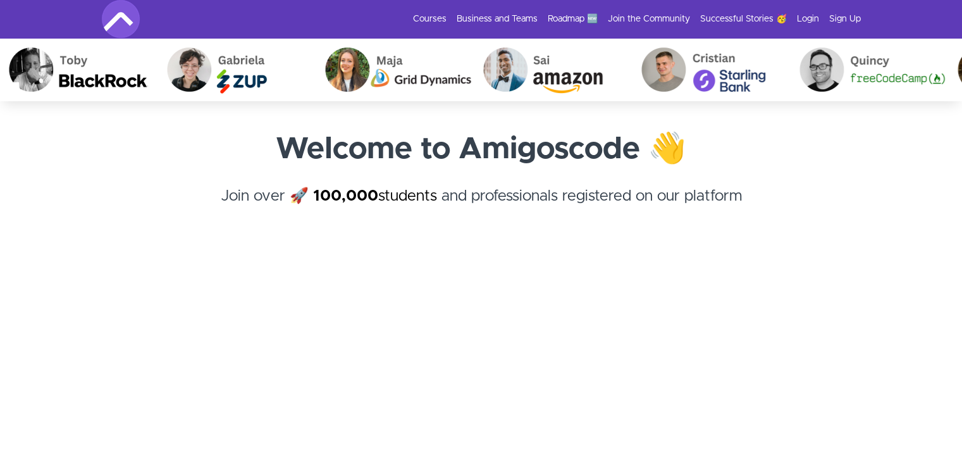
click at [790, 17] on li "Login" at bounding box center [803, 19] width 32 height 13
click at [793, 16] on li "Login" at bounding box center [803, 19] width 32 height 13
click at [797, 17] on link "Login" at bounding box center [808, 19] width 22 height 13
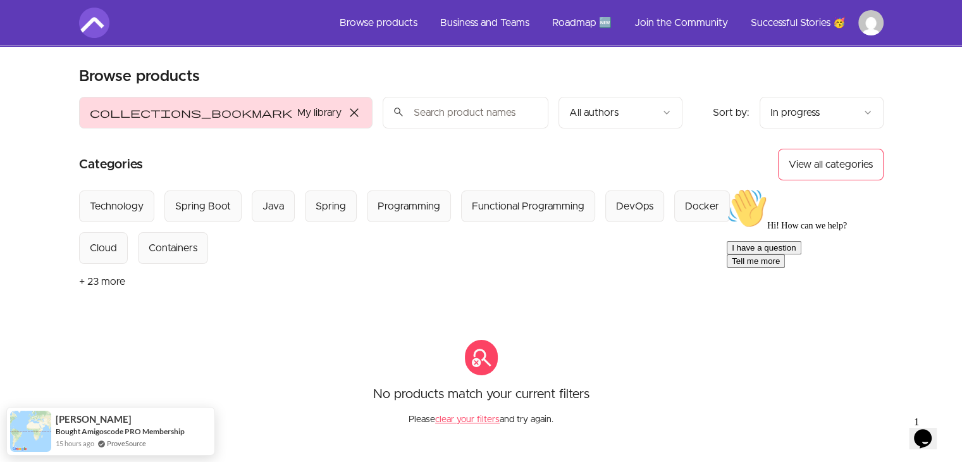
click at [347, 115] on span "close" at bounding box center [354, 112] width 15 height 15
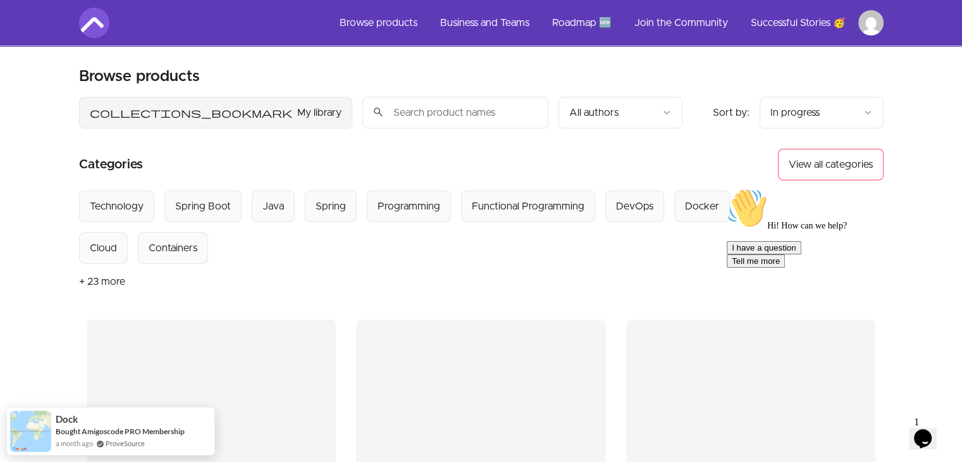
click at [547, 75] on section "Browse products Product filters: collections_bookmark My library Sort by: impor…" at bounding box center [481, 469] width 805 height 807
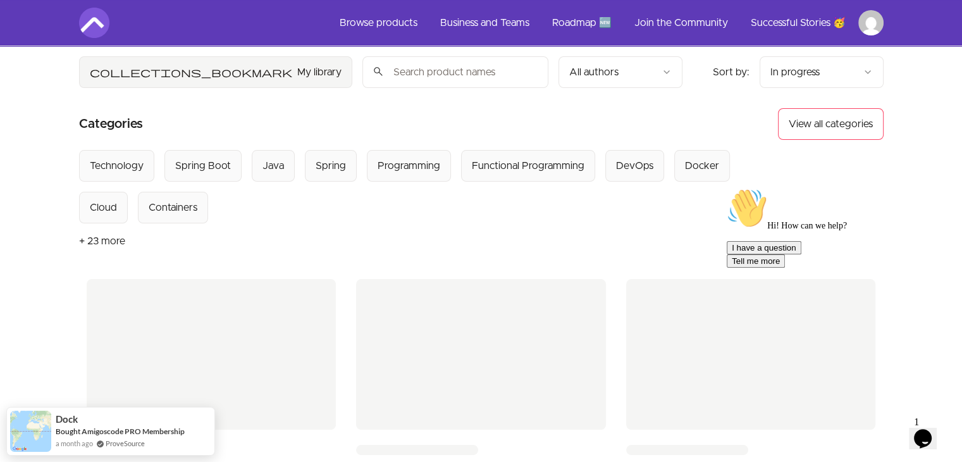
scroll to position [63, 0]
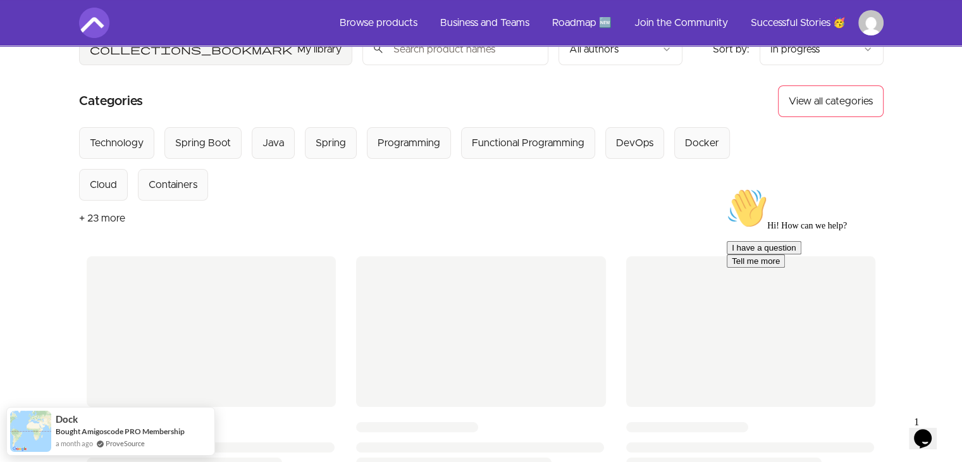
click at [785, 268] on button "Tell me more" at bounding box center [756, 260] width 58 height 13
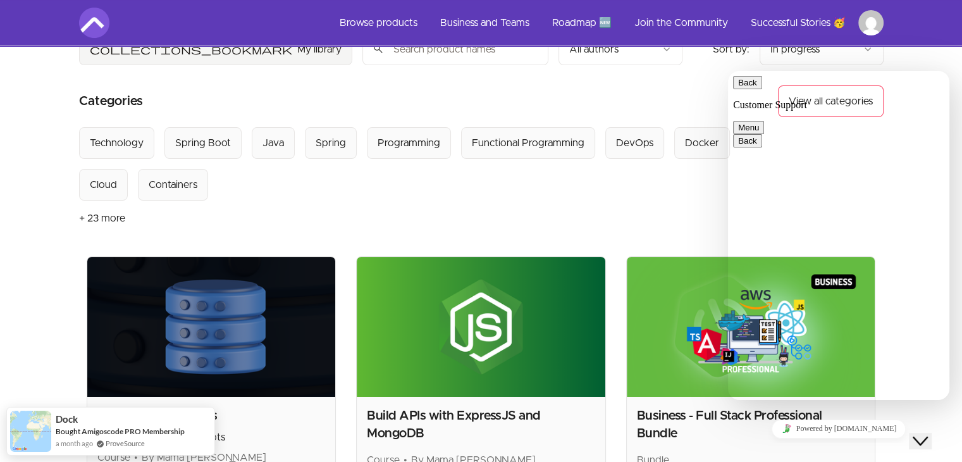
click at [748, 83] on button "Back" at bounding box center [747, 82] width 29 height 13
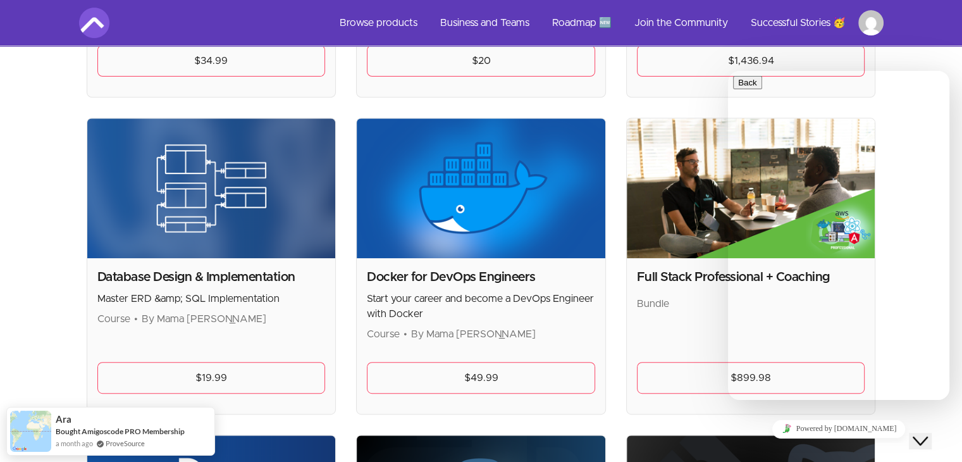
scroll to position [633, 0]
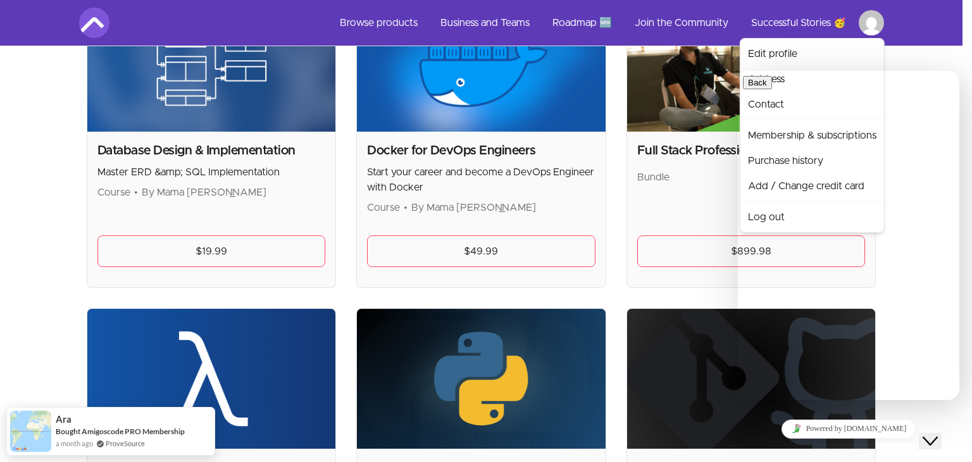
click at [774, 121] on button "Menu" at bounding box center [758, 127] width 31 height 13
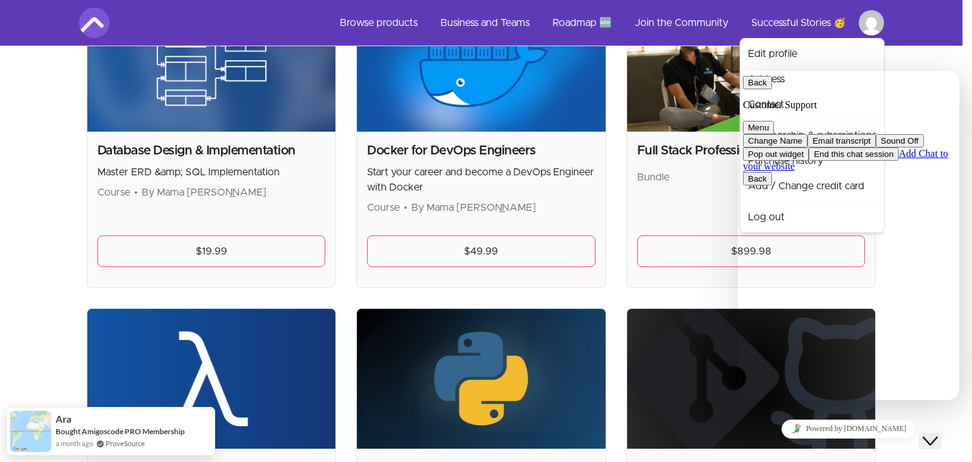
click at [755, 78] on div "Back Customer Support Menu Change Name Email transcript Sound Off Pop out widge…" at bounding box center [848, 124] width 211 height 96
click at [759, 83] on button "Back" at bounding box center [757, 82] width 29 height 13
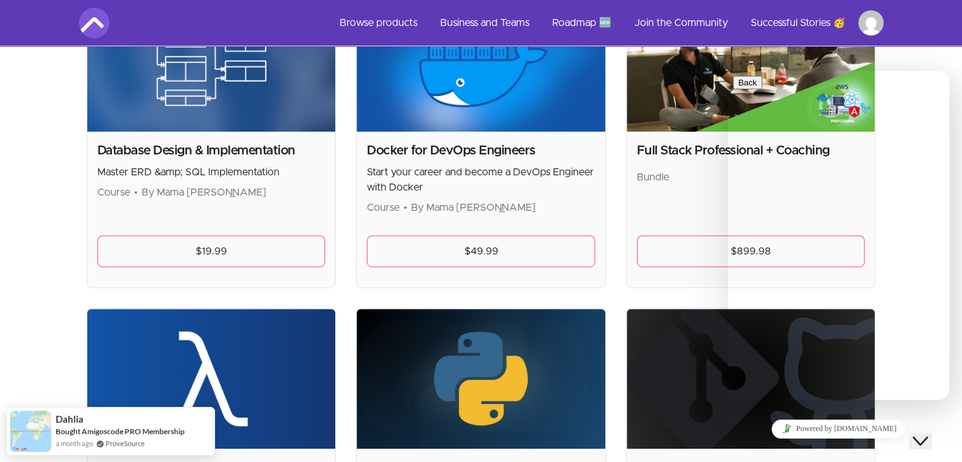
click at [928, 433] on icon "Close Chat This icon closes the chat window." at bounding box center [920, 440] width 15 height 15
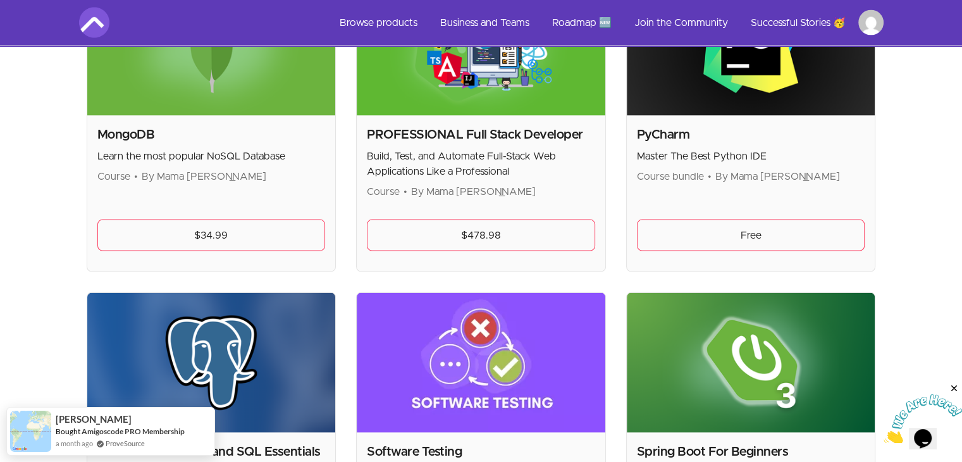
scroll to position [2531, 0]
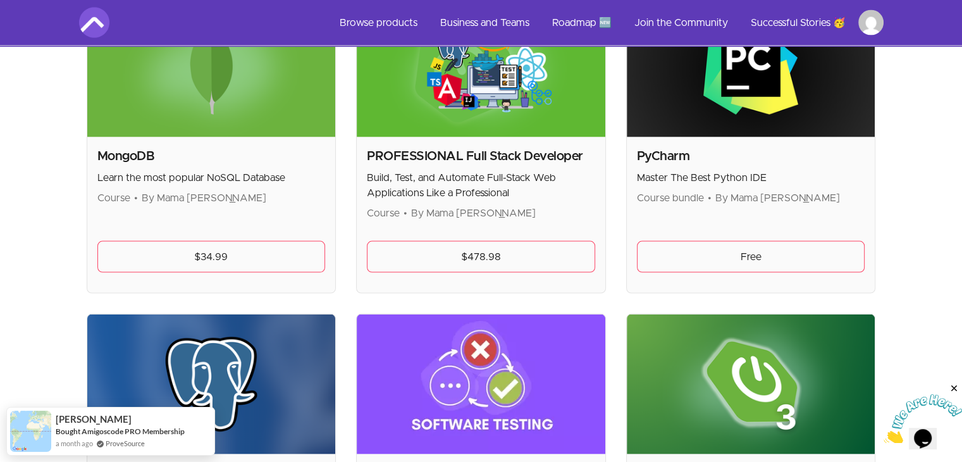
click at [451, 137] on div "PROFESSIONAL Full Stack Developer Build, Test, and Automate Full-Stack Web Appl…" at bounding box center [481, 215] width 249 height 156
click at [440, 149] on h2 "PROFESSIONAL Full Stack Developer" at bounding box center [481, 156] width 228 height 18
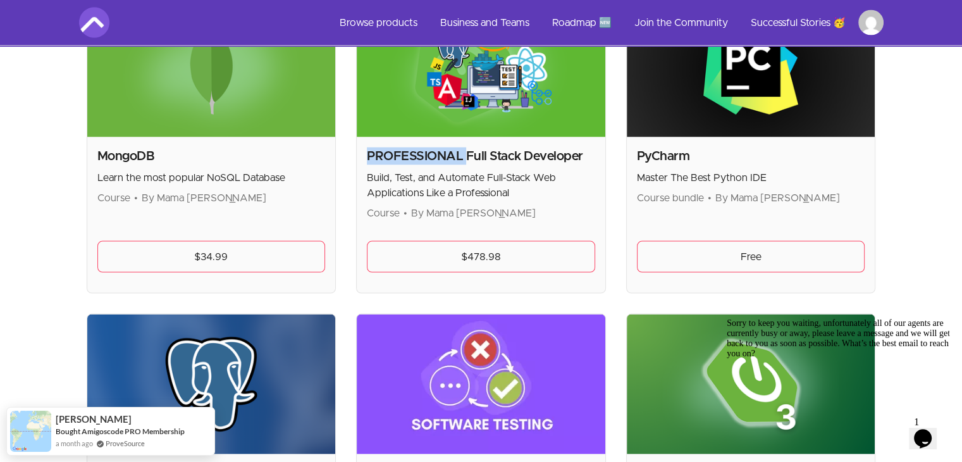
click at [440, 149] on h2 "PROFESSIONAL Full Stack Developer" at bounding box center [481, 156] width 228 height 18
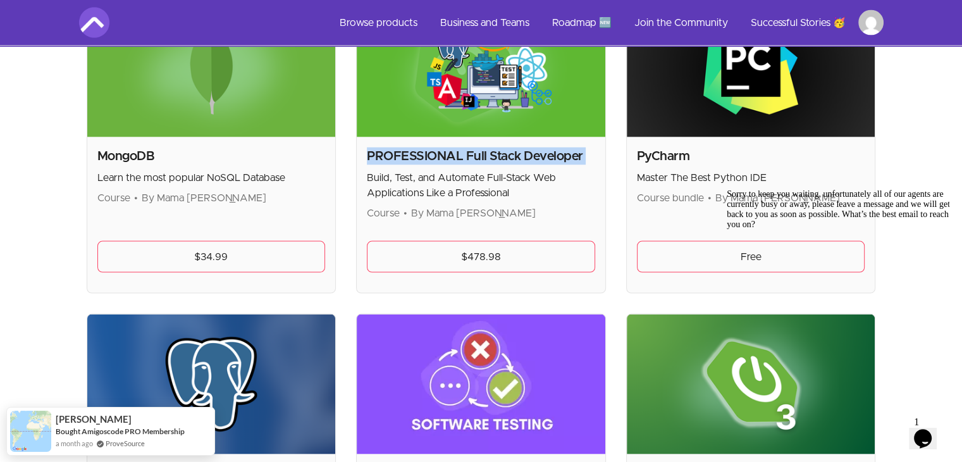
click at [440, 149] on h2 "PROFESSIONAL Full Stack Developer" at bounding box center [481, 156] width 228 height 18
click at [574, 160] on h2 "PROFESSIONAL Full Stack Developer" at bounding box center [481, 156] width 228 height 18
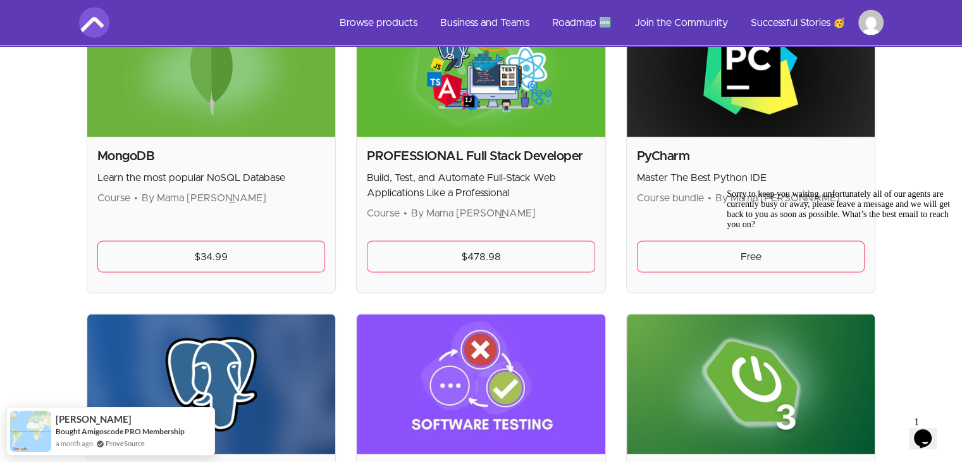
click at [626, 154] on div "PyCharm Master The Best Python IDE Course bundle • By Mama Samba Braima Nelson …" at bounding box center [751, 145] width 250 height 297
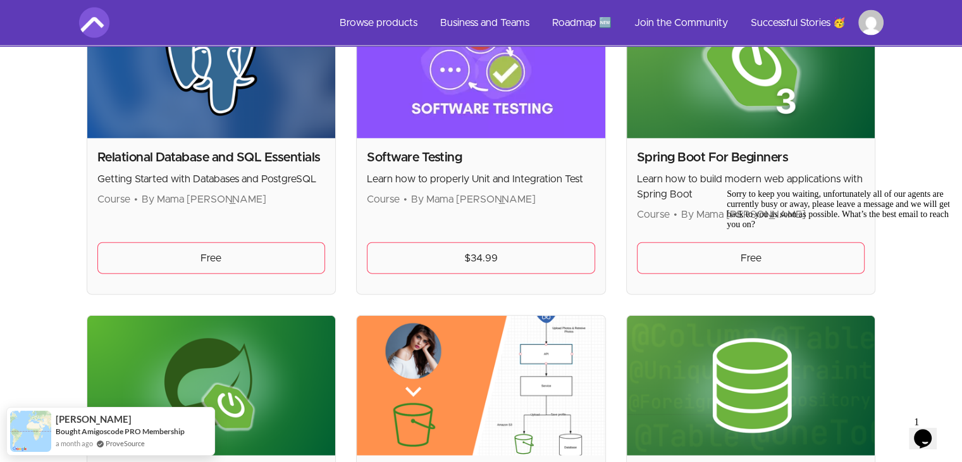
scroll to position [2847, 0]
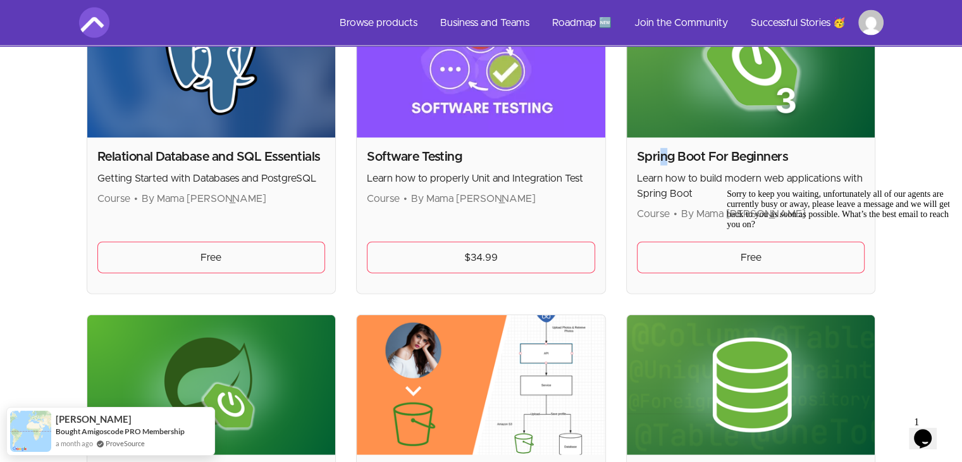
click at [661, 153] on h2 "Spring Boot For Beginners" at bounding box center [751, 157] width 228 height 18
click at [440, 138] on div "Software Testing Learn how to properly Unit and Integration Test Course • By Ma…" at bounding box center [481, 216] width 249 height 156
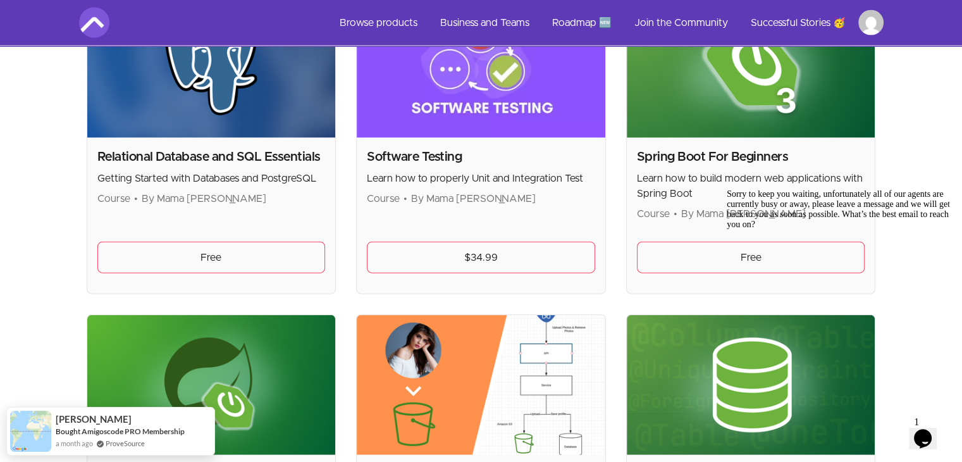
click at [433, 154] on h2 "Software Testing" at bounding box center [481, 157] width 228 height 18
click at [204, 156] on h2 "Relational Database and SQL Essentials" at bounding box center [211, 157] width 228 height 18
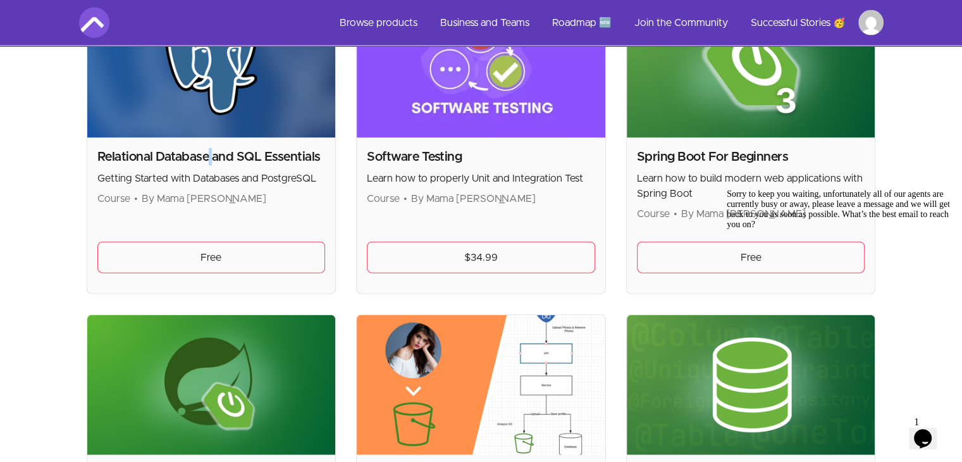
click at [204, 156] on h2 "Relational Database and SQL Essentials" at bounding box center [211, 157] width 228 height 18
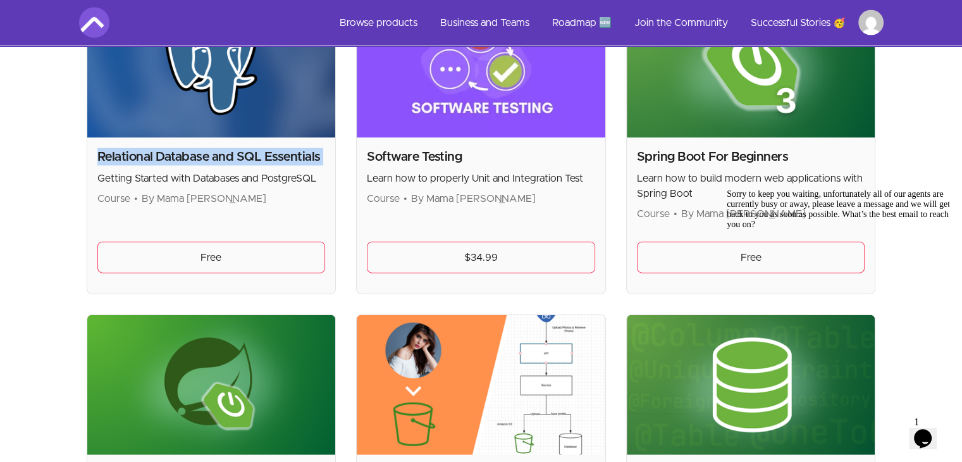
click at [204, 156] on h2 "Relational Database and SQL Essentials" at bounding box center [211, 157] width 228 height 18
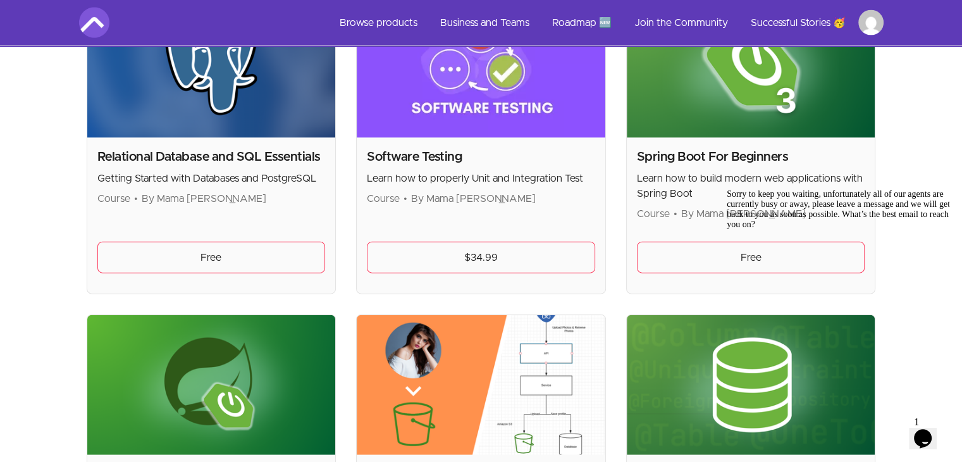
click at [187, 180] on p "Getting Started with Databases and PostgreSQL" at bounding box center [211, 178] width 228 height 15
click at [193, 148] on h2 "Relational Database and SQL Essentials" at bounding box center [211, 157] width 228 height 18
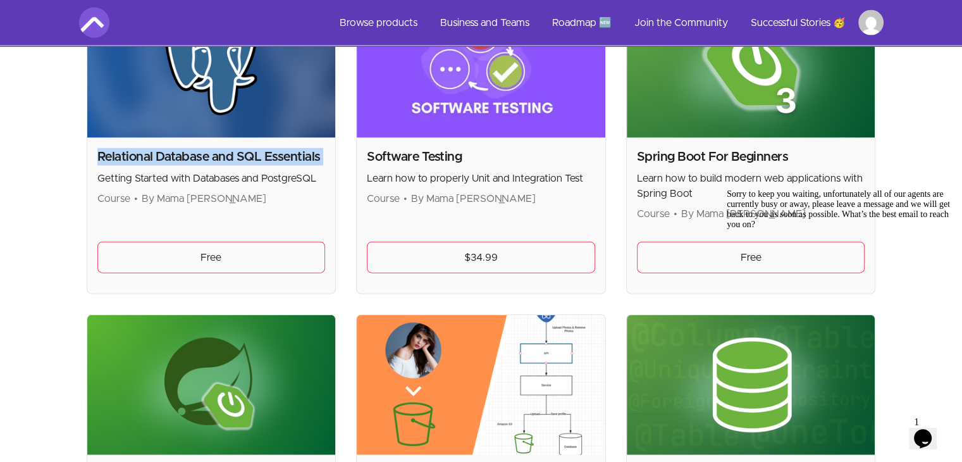
click at [193, 148] on h2 "Relational Database and SQL Essentials" at bounding box center [211, 157] width 228 height 18
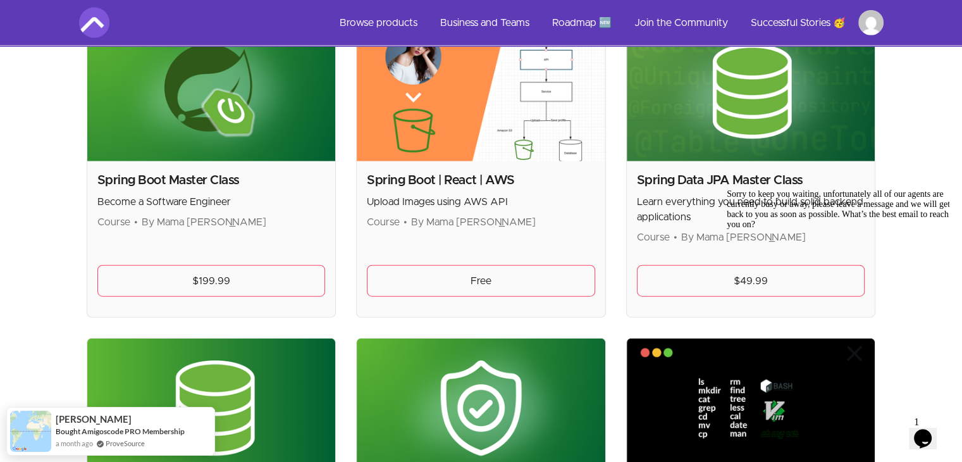
scroll to position [3163, 0]
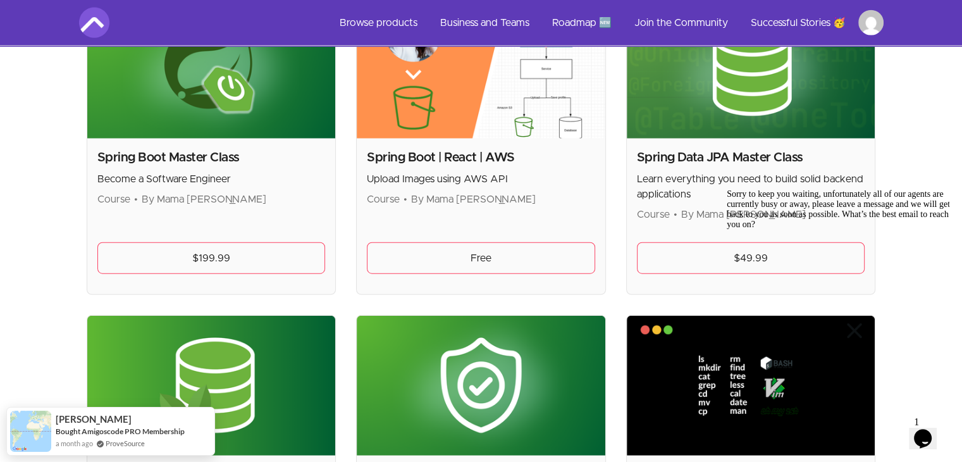
click at [168, 159] on h2 "Spring Boot Master Class" at bounding box center [211, 158] width 228 height 18
click at [481, 160] on h2 "Spring Boot | React | AWS" at bounding box center [481, 158] width 228 height 18
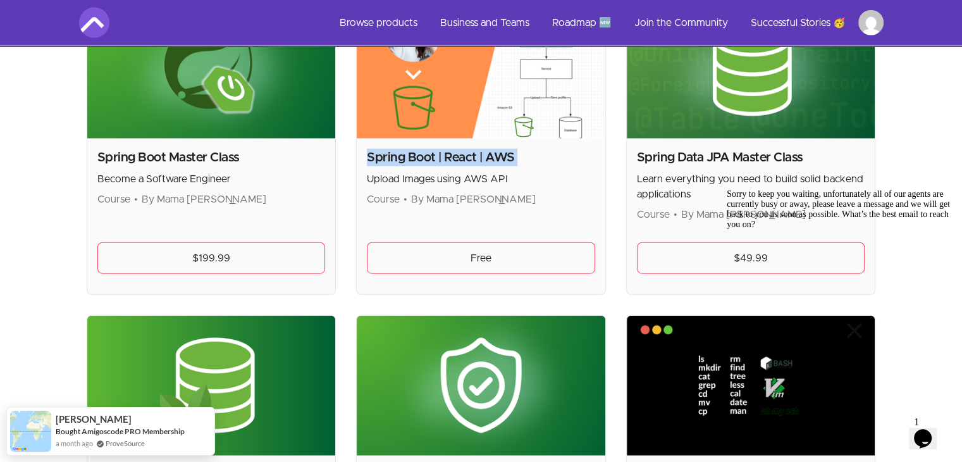
click at [481, 160] on h2 "Spring Boot | React | AWS" at bounding box center [481, 158] width 228 height 18
click at [669, 158] on h2 "Spring Data JPA Master Class" at bounding box center [751, 158] width 228 height 18
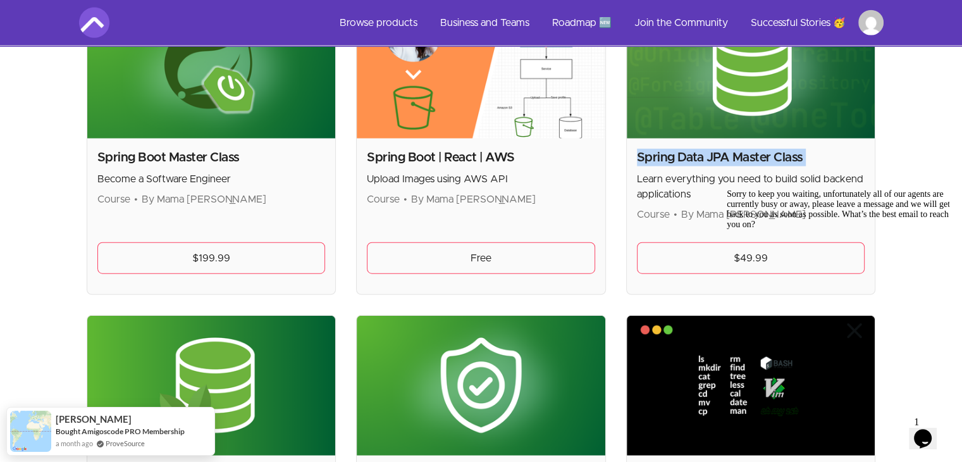
click at [668, 158] on h2 "Spring Data JPA Master Class" at bounding box center [751, 158] width 228 height 18
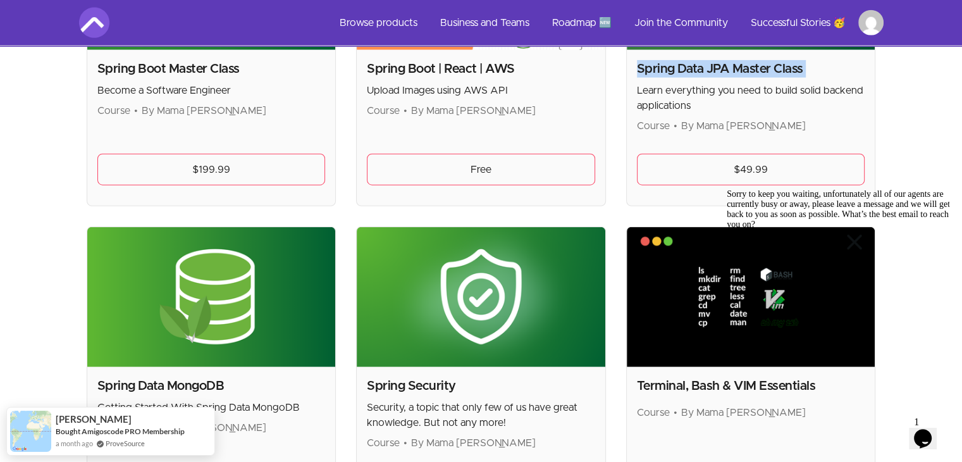
scroll to position [3416, 0]
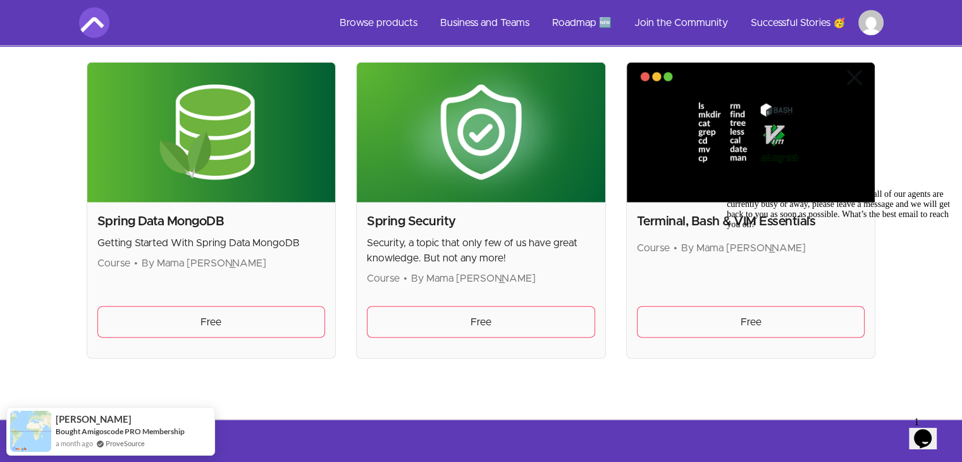
click at [663, 180] on img at bounding box center [751, 133] width 249 height 140
click at [663, 202] on div "Terminal, Bash & VIM Essentials Course • By Mama Samba Braima Nelson Free" at bounding box center [751, 280] width 249 height 156
click at [418, 235] on p "Security, a topic that only few of us have great knowledge. But not any more!" at bounding box center [481, 250] width 228 height 30
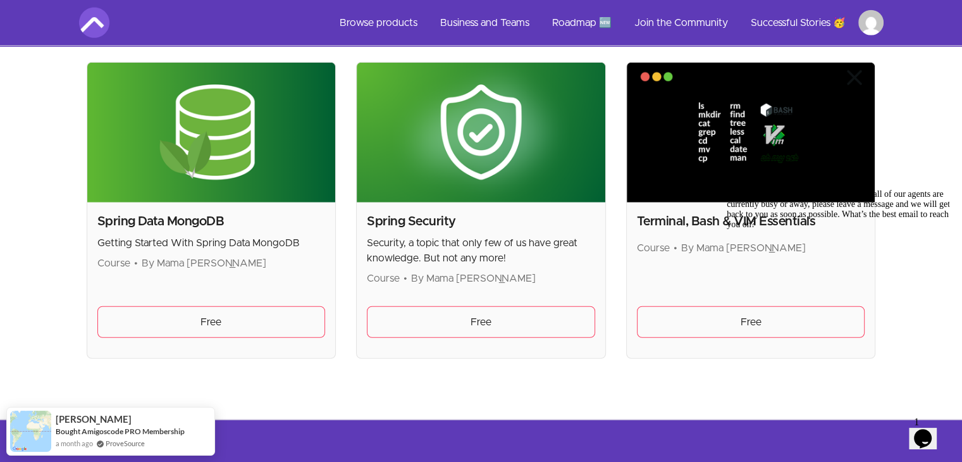
click at [418, 235] on p "Security, a topic that only few of us have great knowledge. But not any more!" at bounding box center [481, 250] width 228 height 30
click at [409, 223] on h2 "Spring Security" at bounding box center [481, 222] width 228 height 18
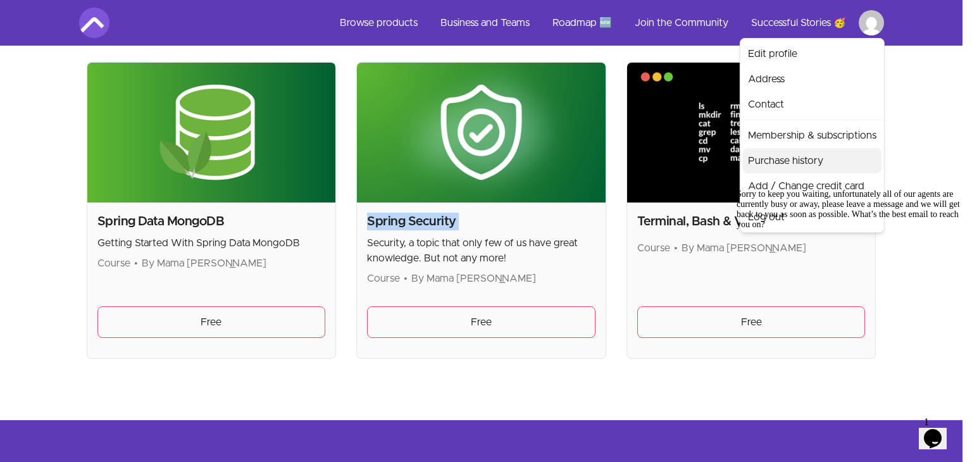
click at [780, 156] on link "Purchase history" at bounding box center [812, 160] width 139 height 25
